Goal: Information Seeking & Learning: Learn about a topic

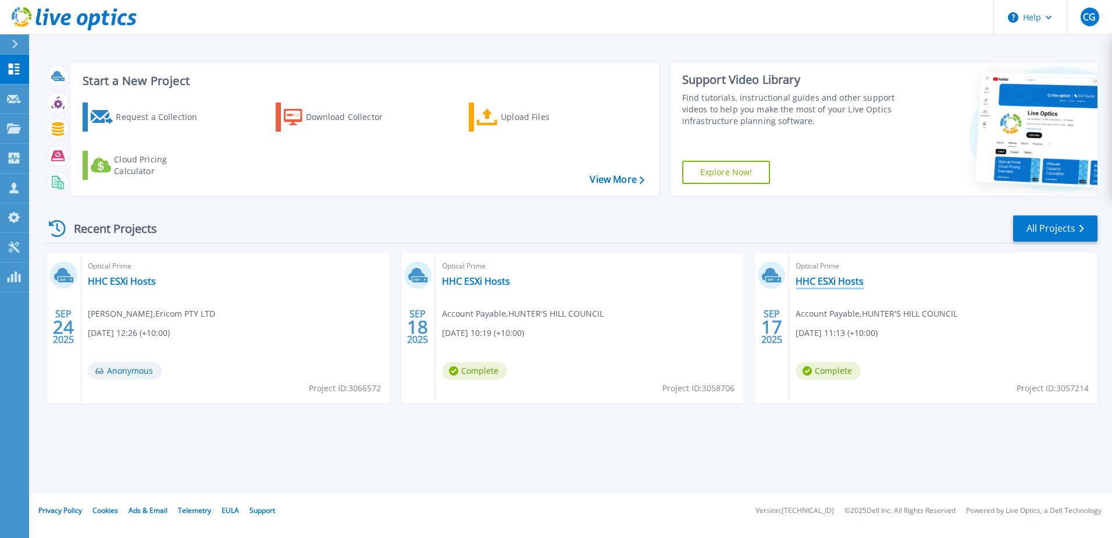
click at [827, 280] on link "HHC ESXi Hosts" at bounding box center [830, 281] width 68 height 12
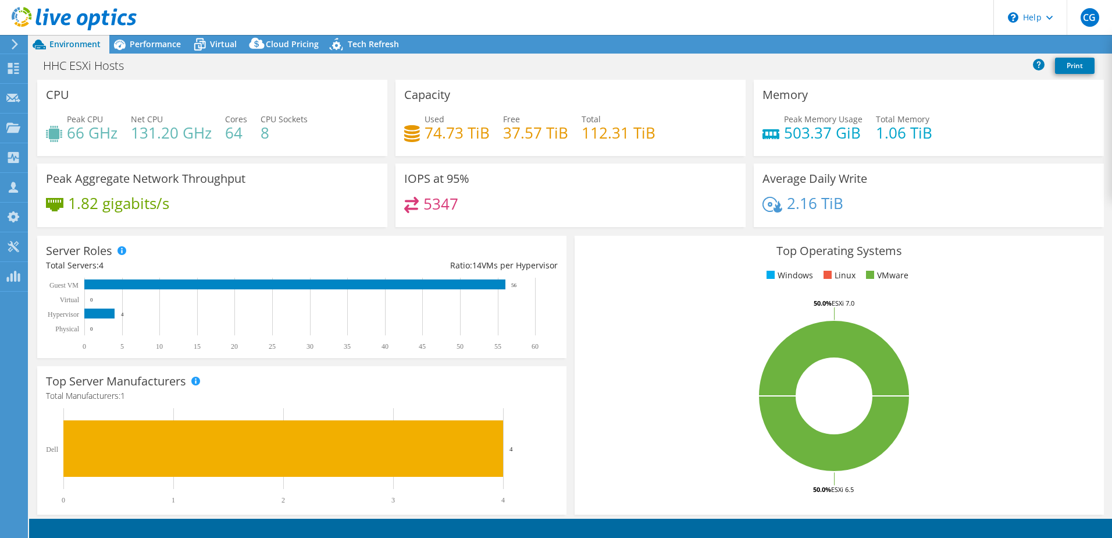
select select "Australia"
select select "AUD"
click at [167, 50] on div "Performance" at bounding box center [149, 44] width 80 height 19
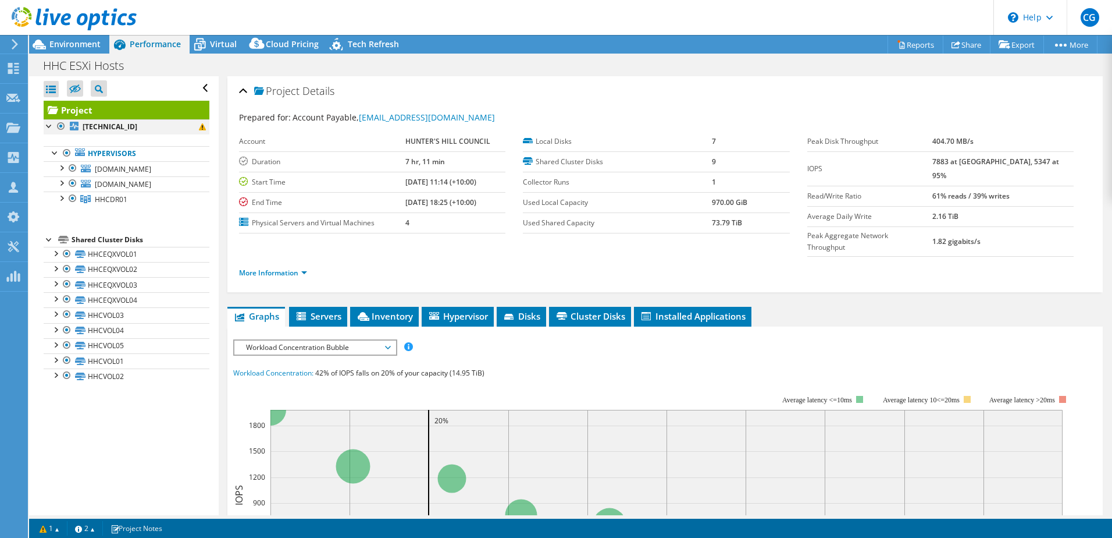
click at [59, 126] on div at bounding box center [61, 126] width 12 height 14
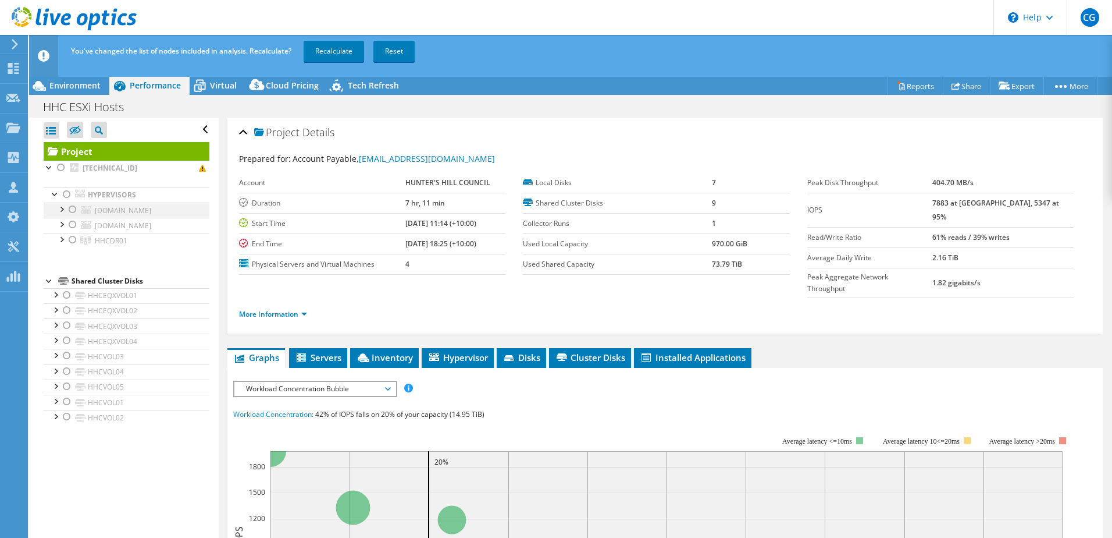
click at [72, 205] on div at bounding box center [73, 209] width 12 height 14
click at [73, 225] on div at bounding box center [73, 225] width 12 height 14
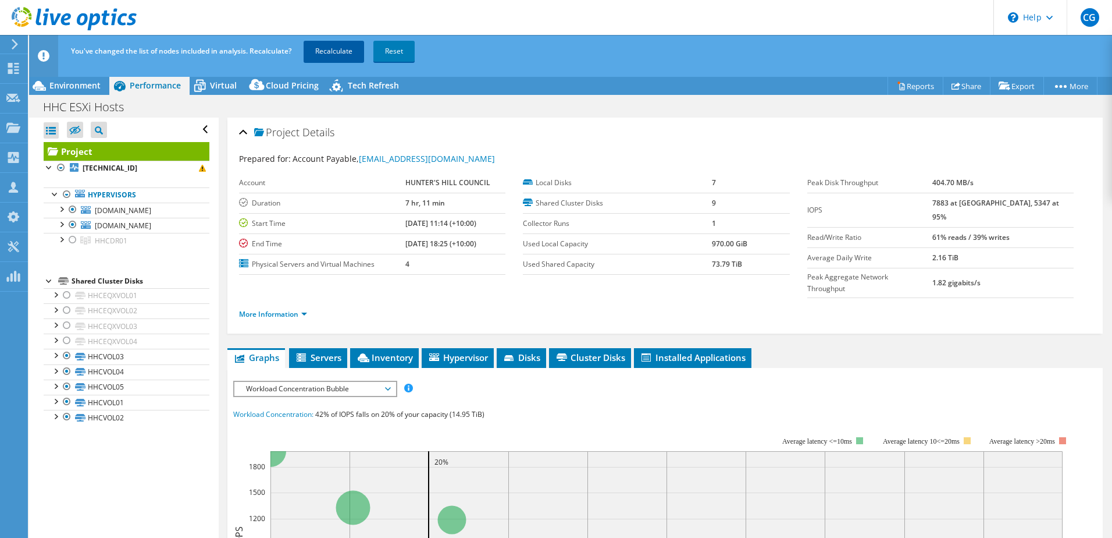
click at [346, 49] on link "Recalculate" at bounding box center [334, 51] width 61 height 21
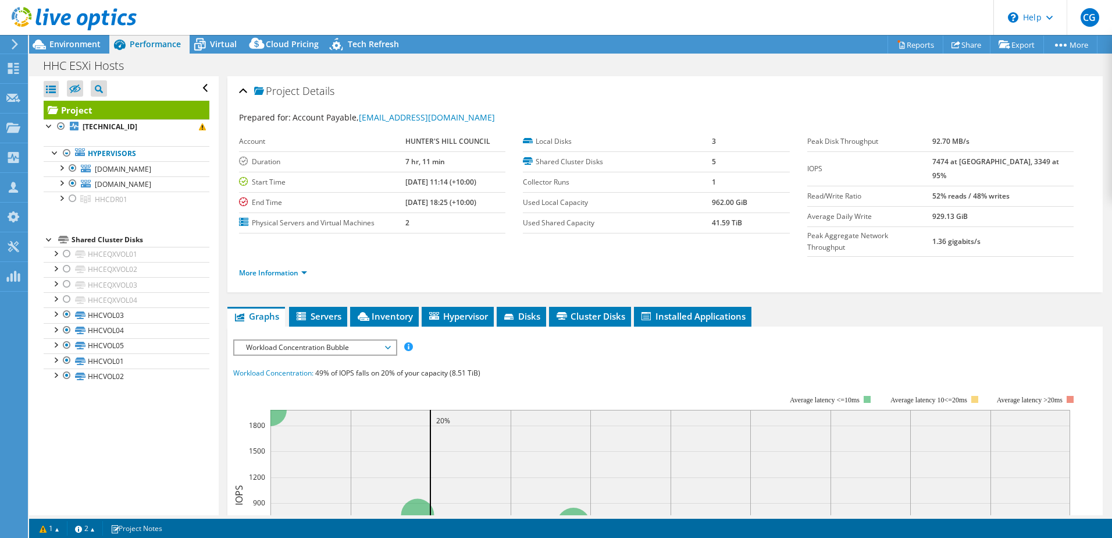
drag, startPoint x: 744, startPoint y: 222, endPoint x: 671, endPoint y: 230, distance: 73.2
click at [671, 230] on tr "Used Shared Capacity 41.59 TiB" at bounding box center [656, 222] width 266 height 20
click at [62, 198] on div at bounding box center [61, 197] width 12 height 12
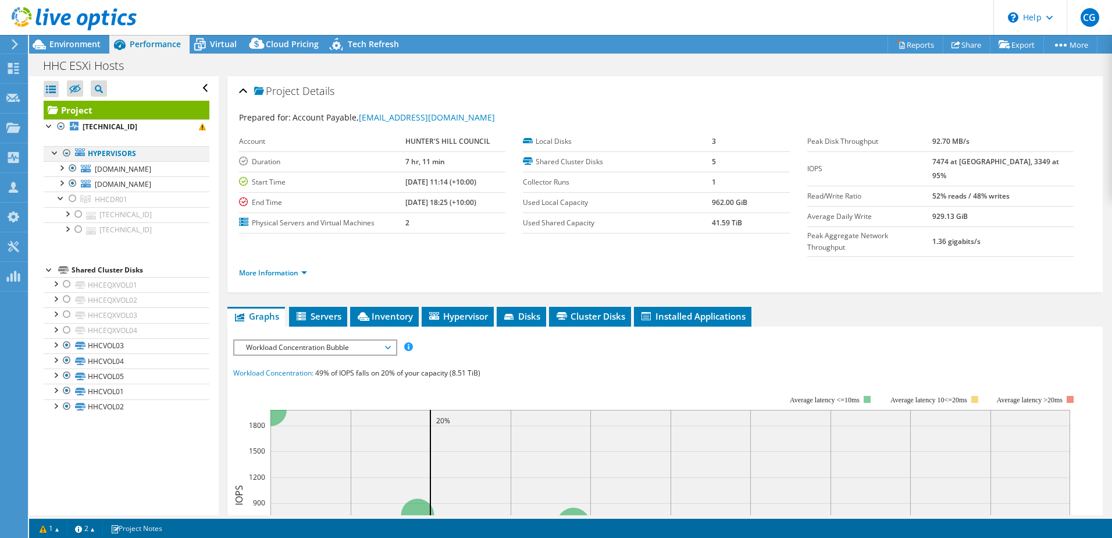
click at [61, 150] on div at bounding box center [67, 153] width 12 height 14
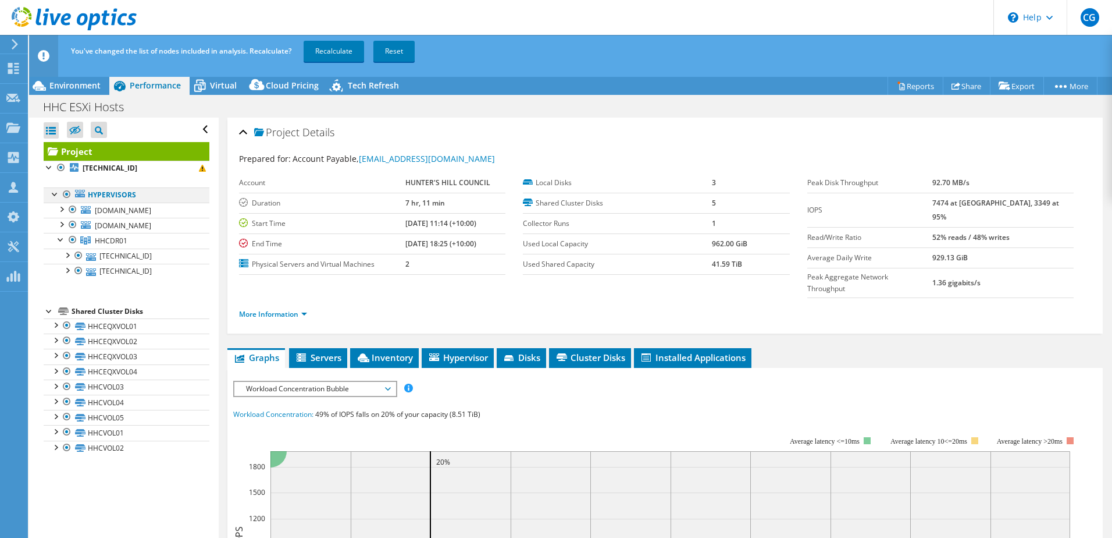
click at [66, 194] on div at bounding box center [67, 194] width 12 height 14
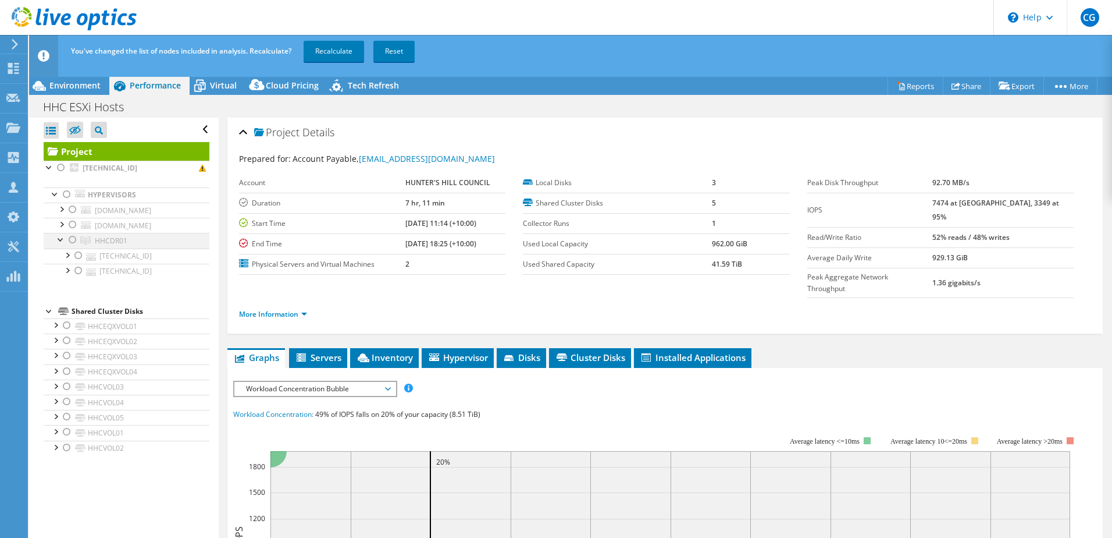
click at [73, 241] on div at bounding box center [73, 240] width 12 height 14
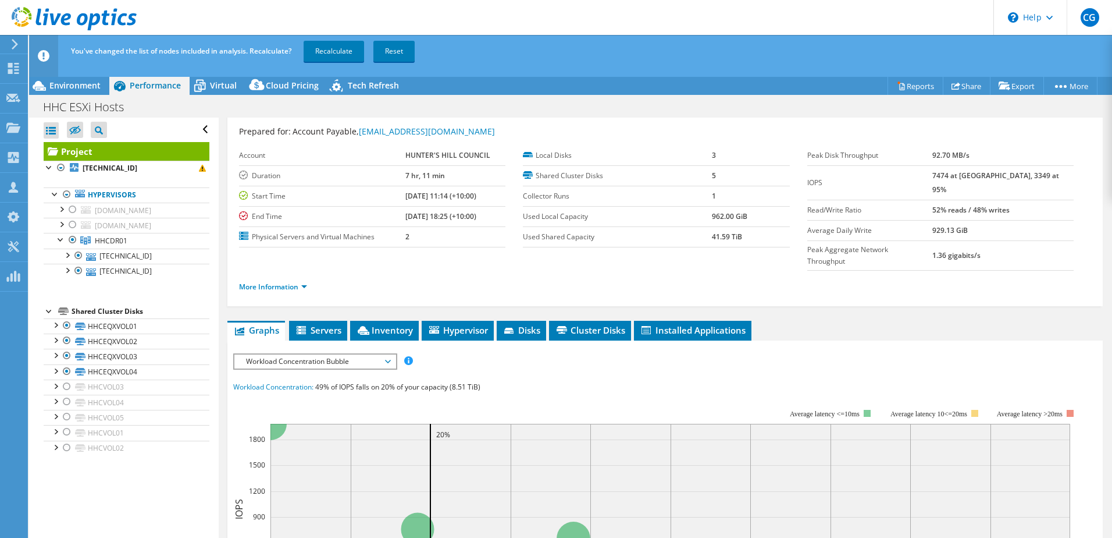
scroll to position [21, 0]
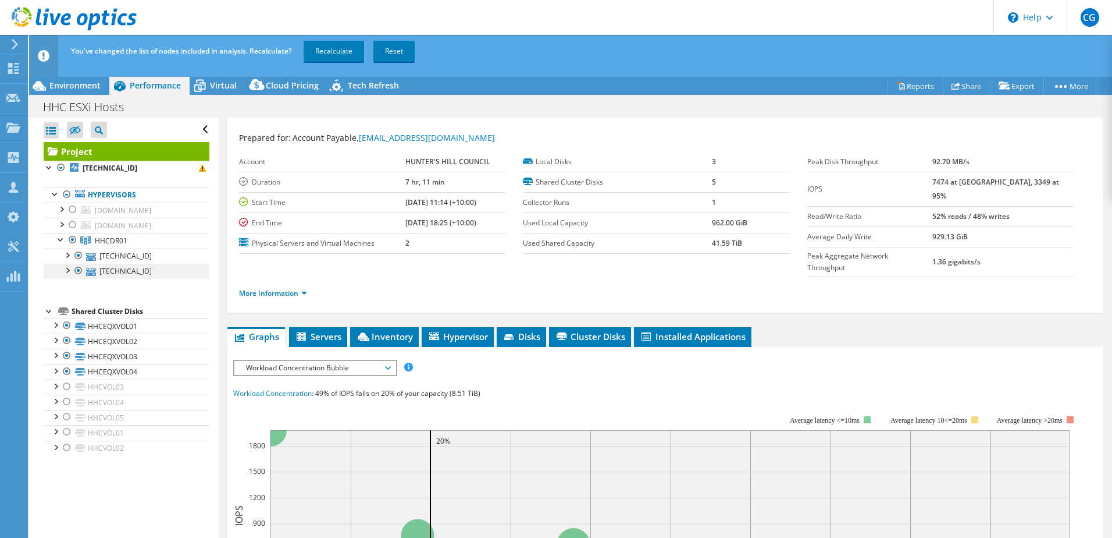
click at [64, 269] on div at bounding box center [67, 270] width 12 height 12
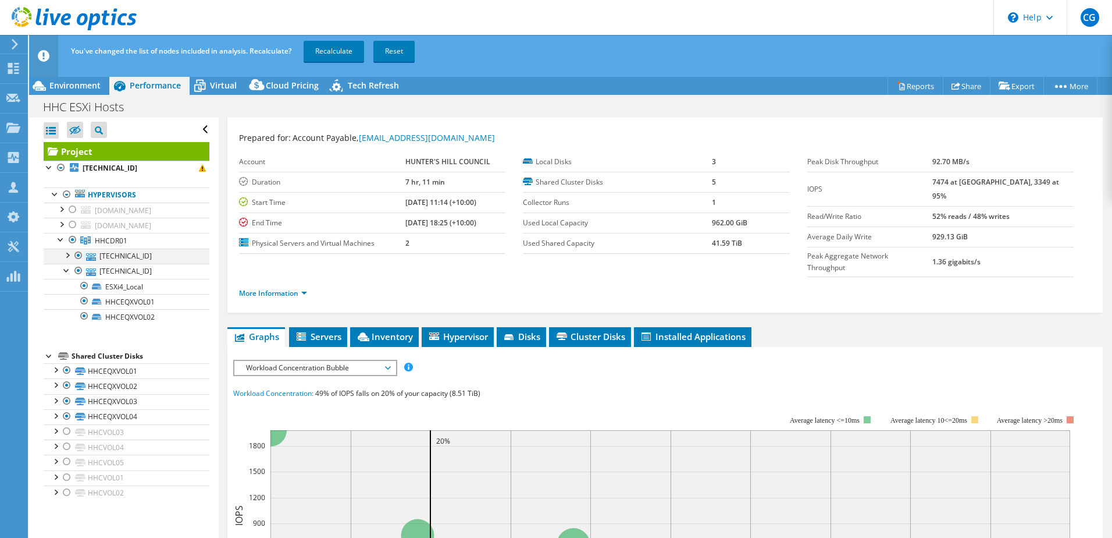
click at [69, 257] on div at bounding box center [67, 254] width 12 height 12
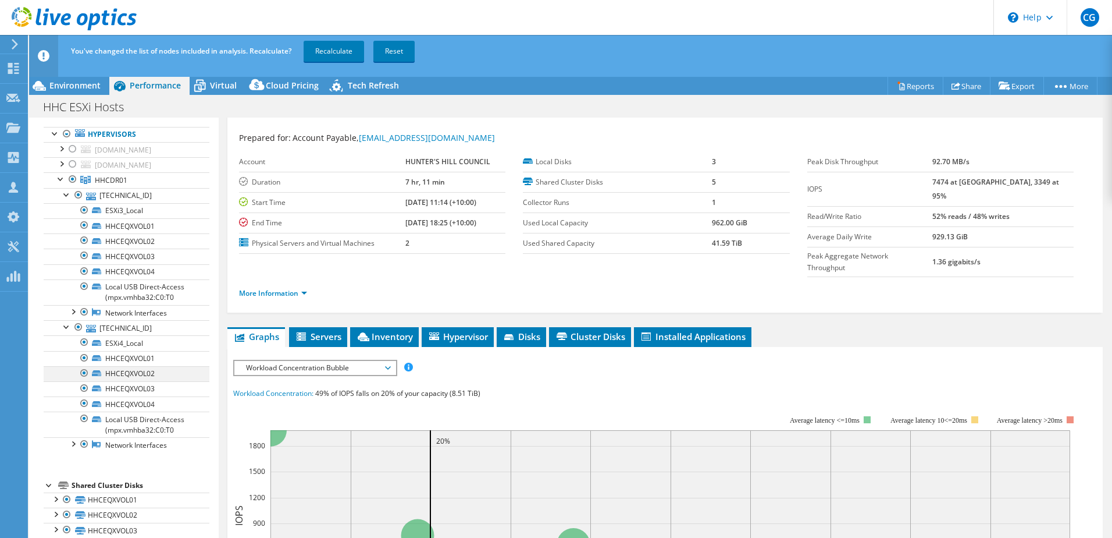
scroll to position [0, 0]
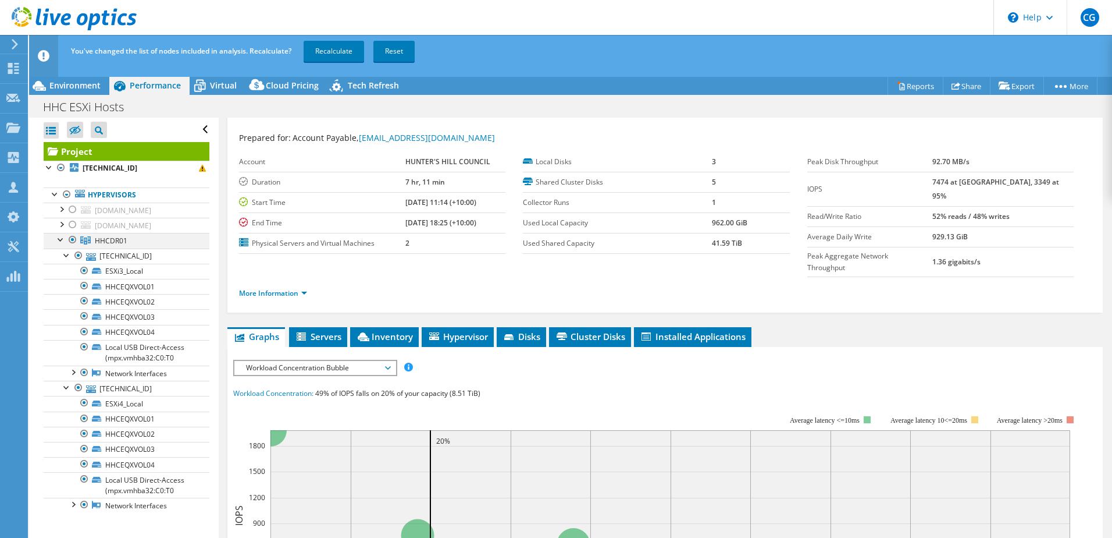
click at [69, 239] on div at bounding box center [73, 240] width 12 height 14
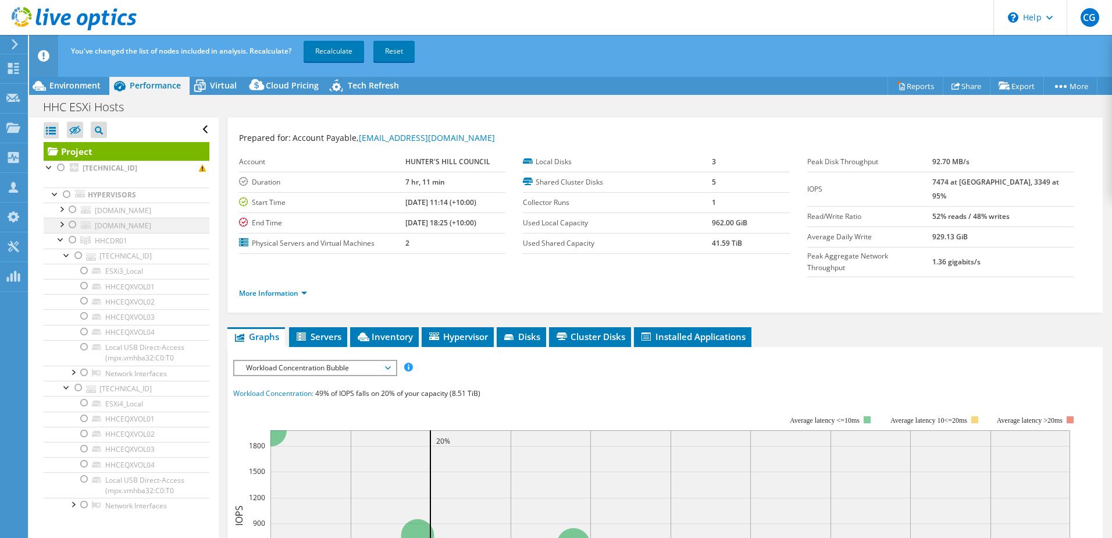
click at [62, 222] on div at bounding box center [61, 224] width 12 height 12
click at [63, 204] on div at bounding box center [61, 208] width 12 height 12
click at [61, 208] on div at bounding box center [61, 208] width 12 height 12
click at [74, 207] on div at bounding box center [73, 209] width 12 height 14
click at [60, 226] on div at bounding box center [61, 224] width 12 height 12
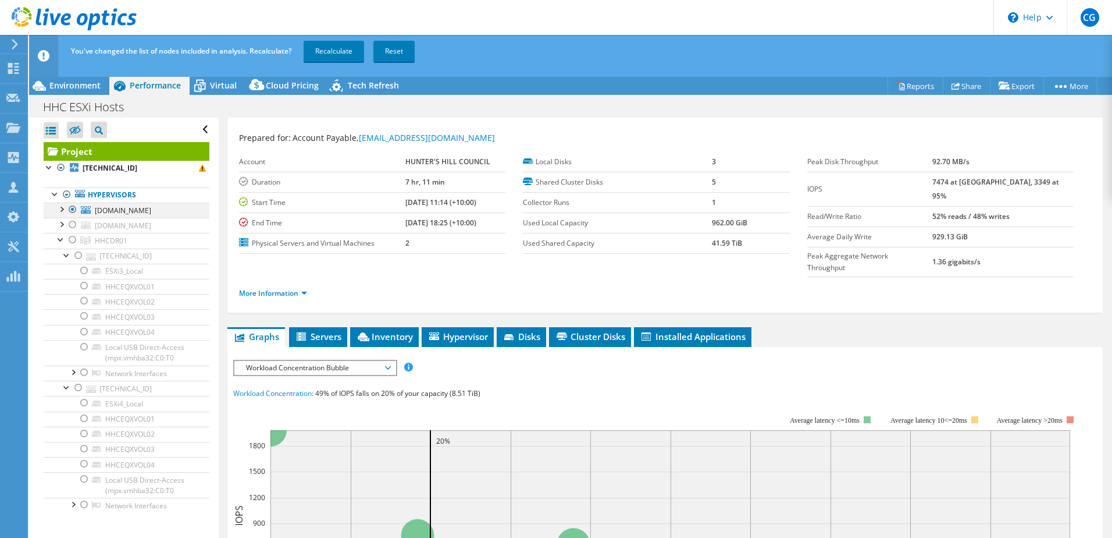
click at [61, 207] on div at bounding box center [61, 208] width 12 height 12
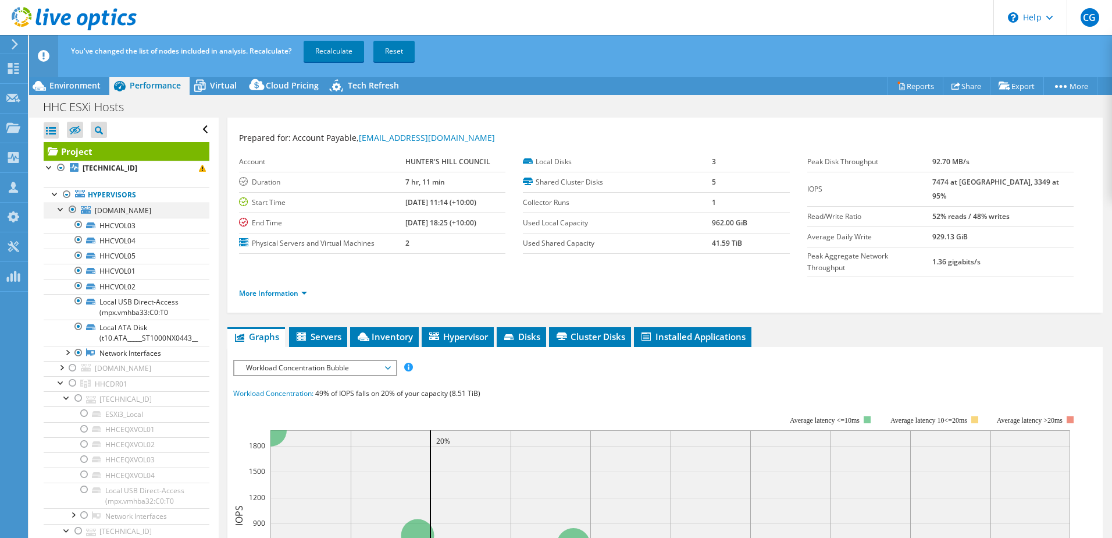
click at [61, 207] on div at bounding box center [61, 208] width 12 height 12
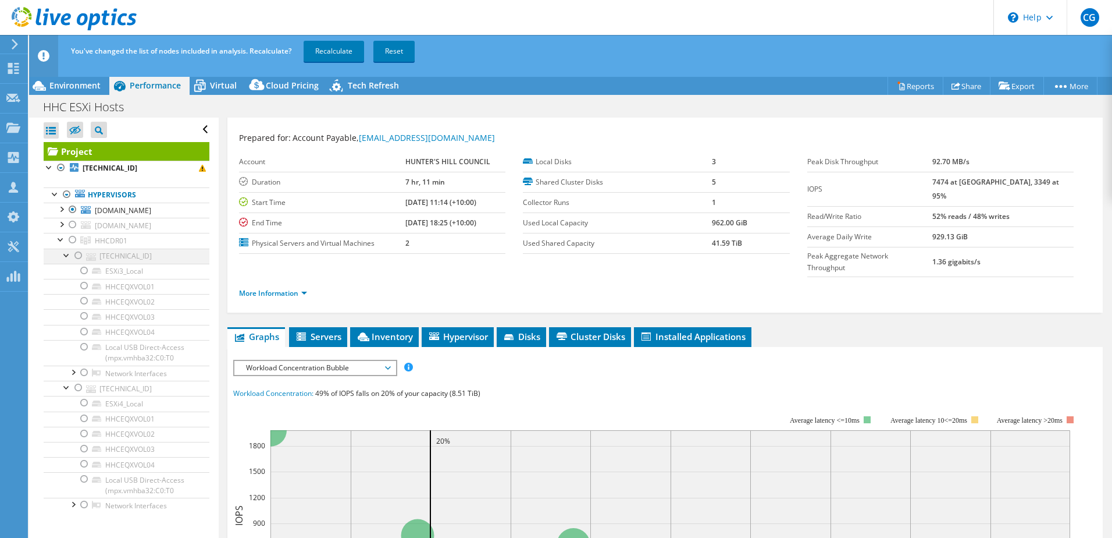
click at [80, 251] on div at bounding box center [79, 255] width 12 height 14
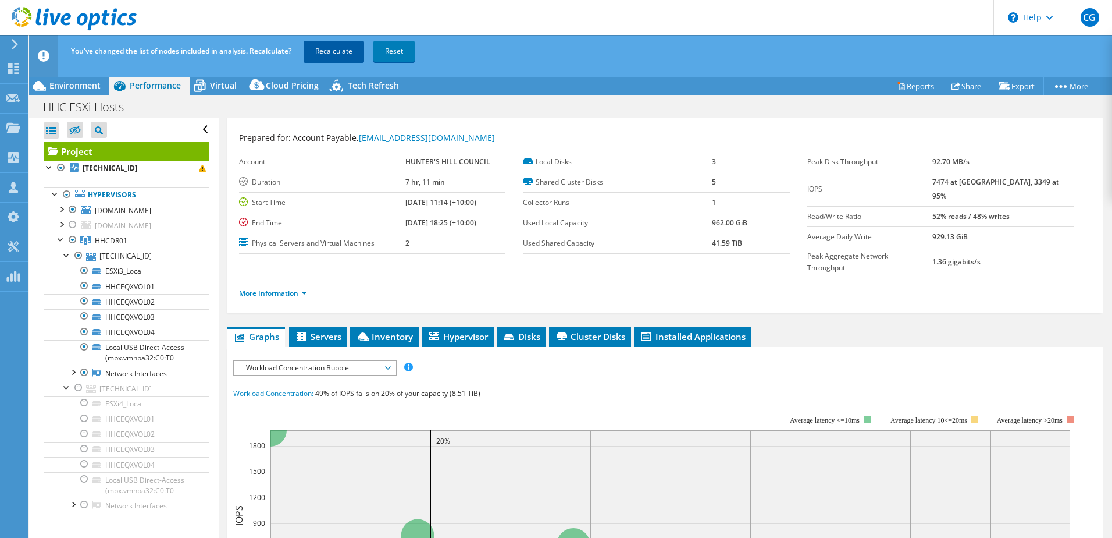
click at [325, 49] on link "Recalculate" at bounding box center [334, 51] width 61 height 21
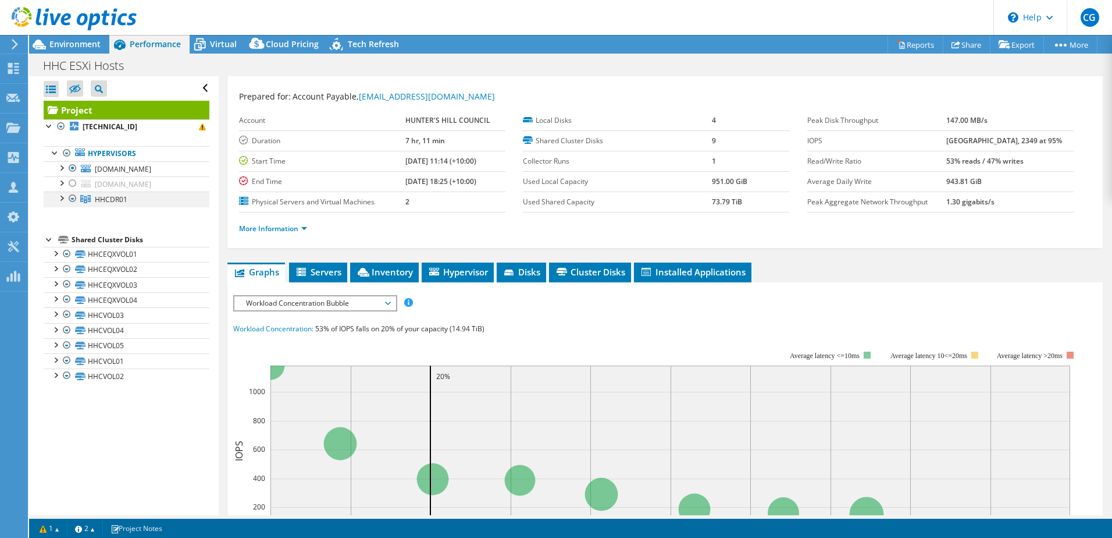
click at [60, 197] on div at bounding box center [61, 197] width 12 height 12
click at [68, 218] on div at bounding box center [67, 213] width 12 height 12
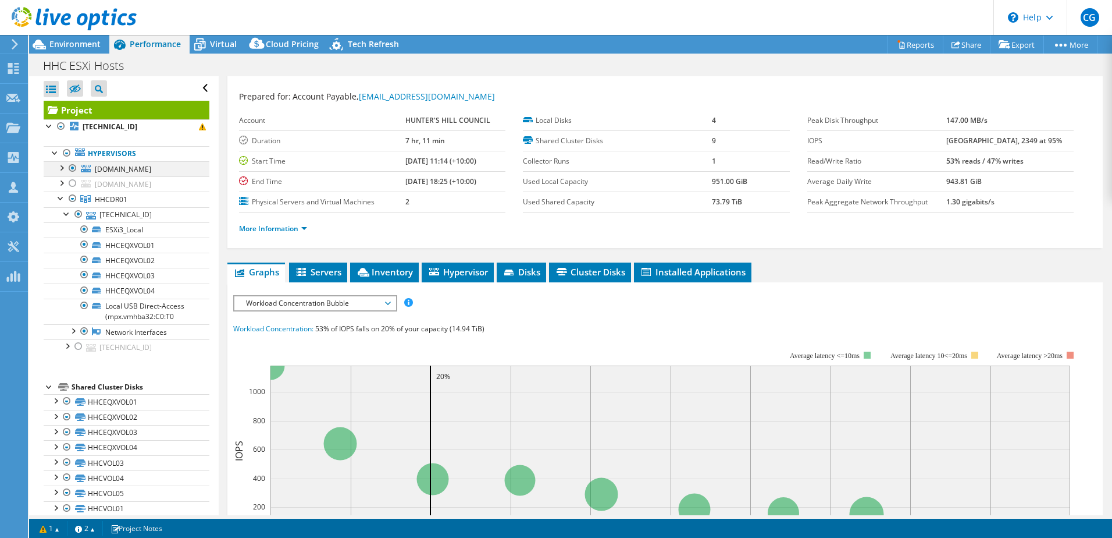
click at [63, 167] on div at bounding box center [61, 167] width 12 height 12
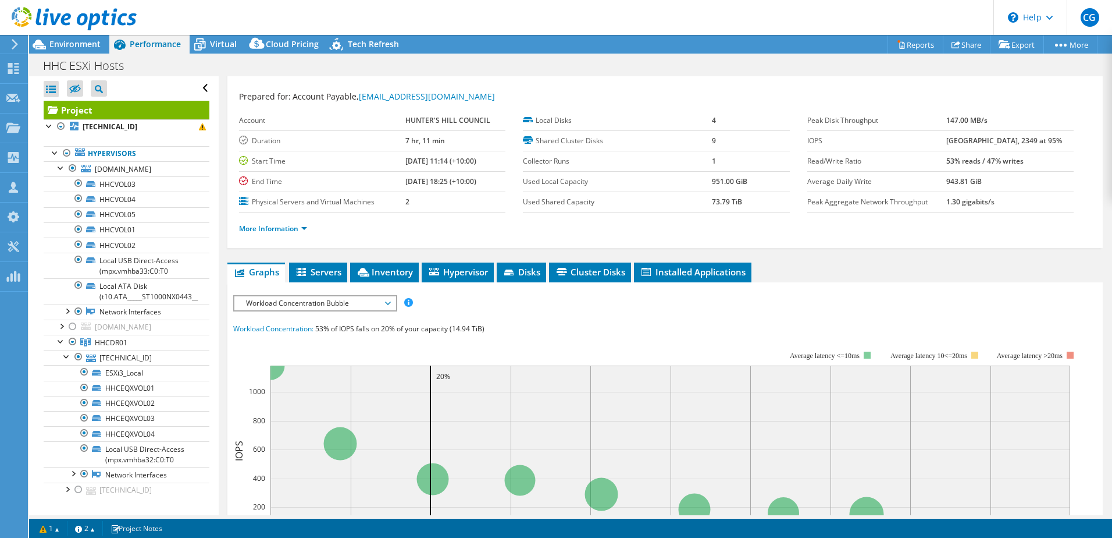
drag, startPoint x: 699, startPoint y: 203, endPoint x: 752, endPoint y: 205, distance: 53.0
click at [752, 205] on tr "Used Shared Capacity 73.79 TiB" at bounding box center [656, 201] width 266 height 20
